Goal: Information Seeking & Learning: Learn about a topic

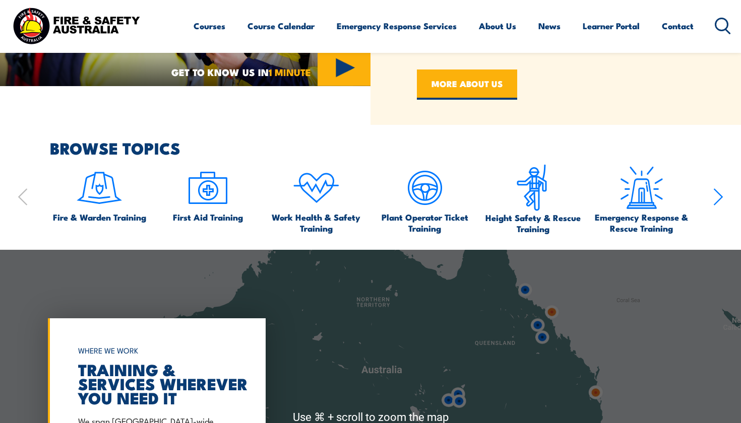
scroll to position [575, 0]
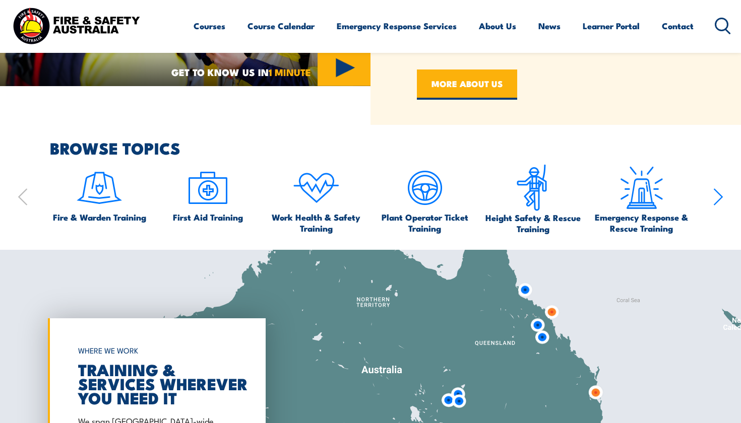
click at [722, 194] on icon "button" at bounding box center [718, 197] width 10 height 20
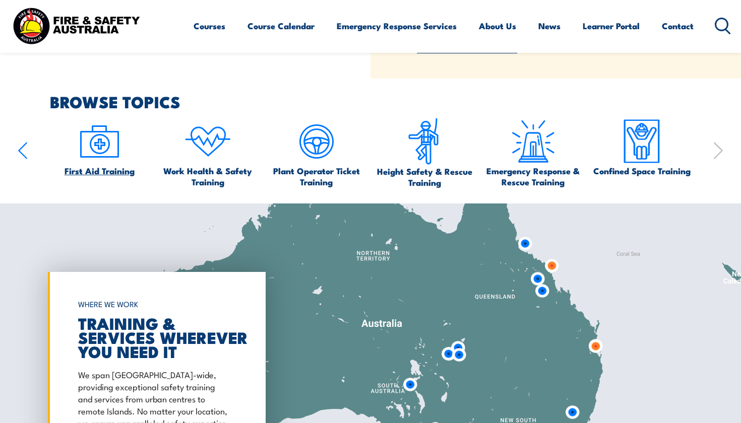
scroll to position [640, 0]
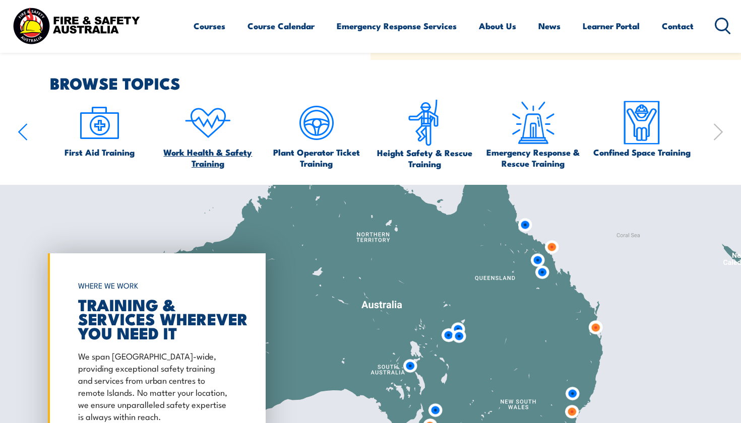
click at [209, 116] on img at bounding box center [207, 122] width 47 height 47
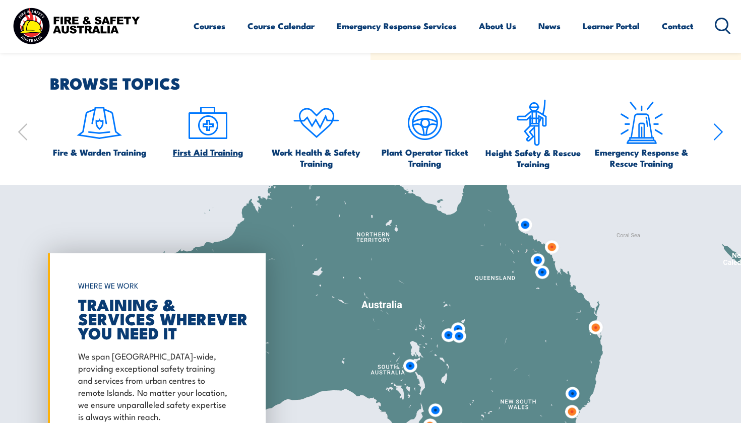
click at [218, 129] on img at bounding box center [207, 122] width 47 height 47
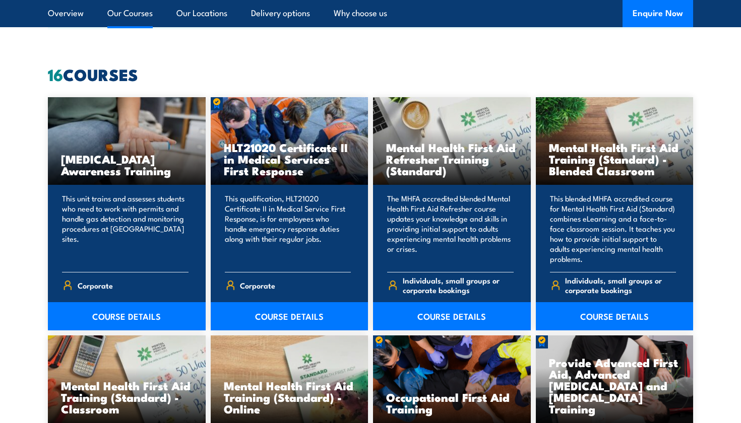
scroll to position [761, 0]
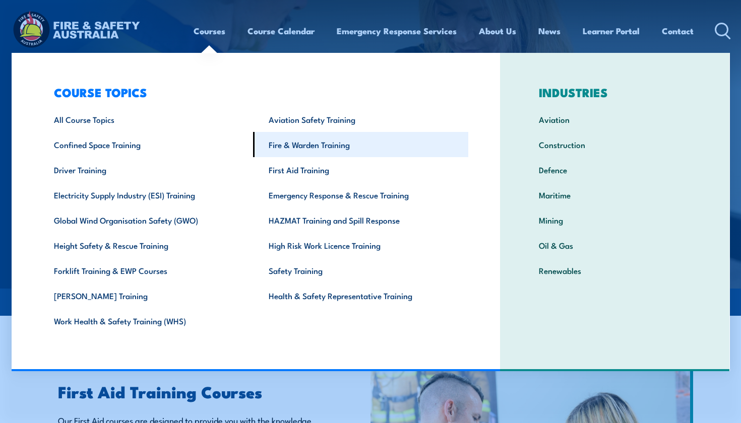
click at [291, 146] on link "Fire & Warden Training" at bounding box center [360, 144] width 215 height 25
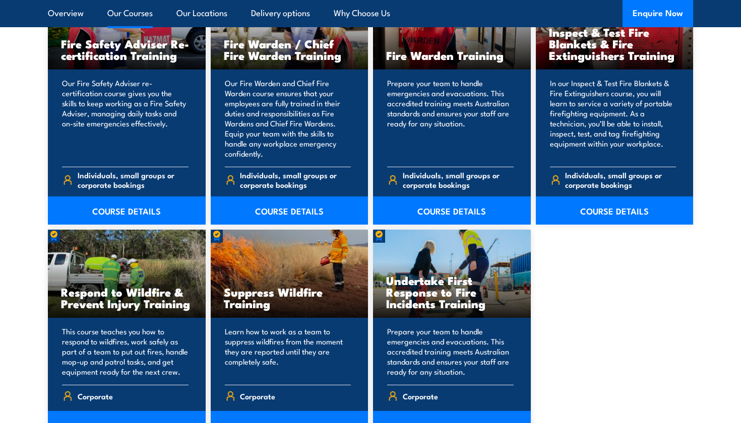
scroll to position [1399, 0]
